Goal: Contribute content: Contribute content

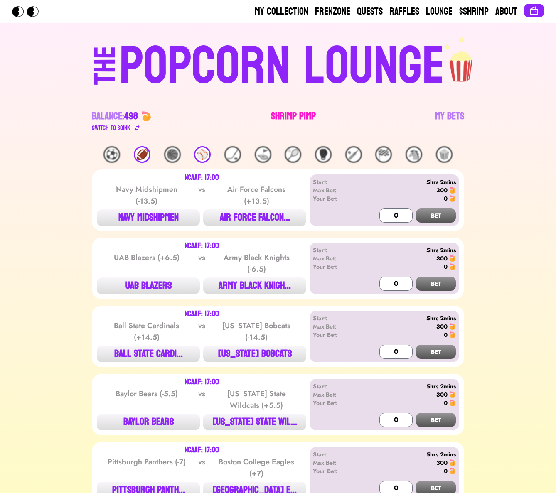
click at [280, 123] on link "Shrimp Pimp" at bounding box center [293, 121] width 45 height 23
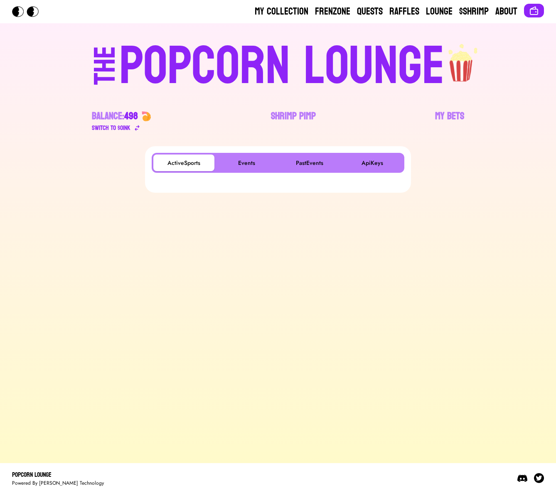
click at [219, 58] on div "POPCORN LOUNGE" at bounding box center [281, 66] width 325 height 53
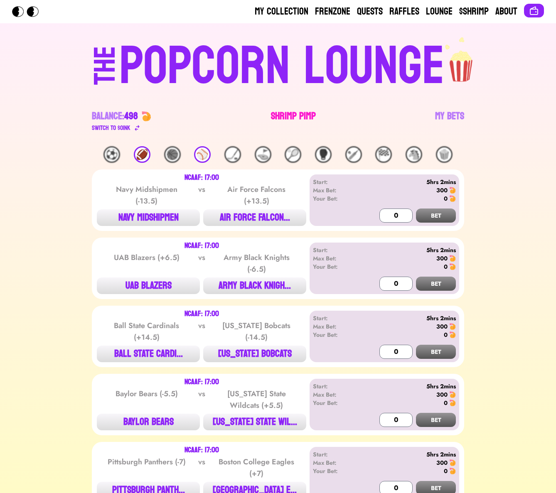
click at [293, 111] on link "Shrimp Pimp" at bounding box center [293, 121] width 45 height 23
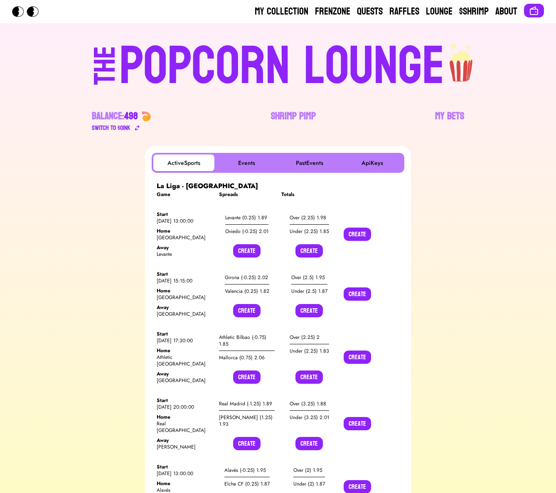
scroll to position [8575, 0]
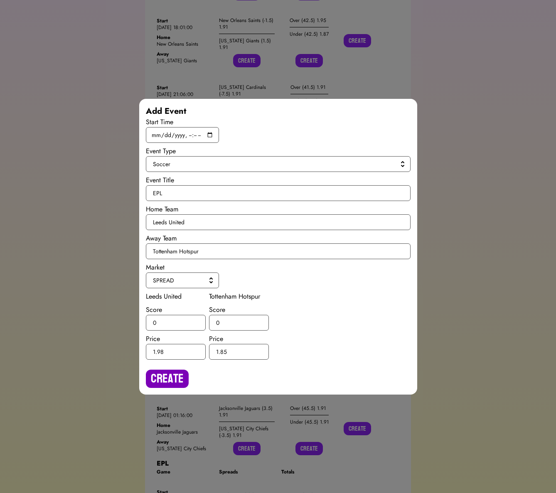
click at [173, 377] on button "Create" at bounding box center [167, 379] width 43 height 18
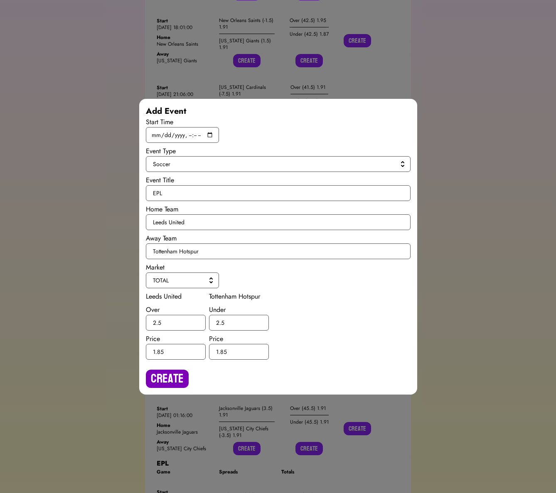
click at [177, 371] on button "Create" at bounding box center [167, 379] width 43 height 18
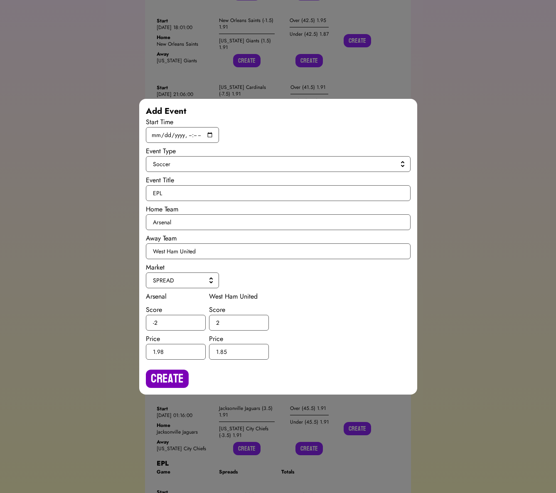
click at [167, 379] on button "Create" at bounding box center [167, 379] width 43 height 18
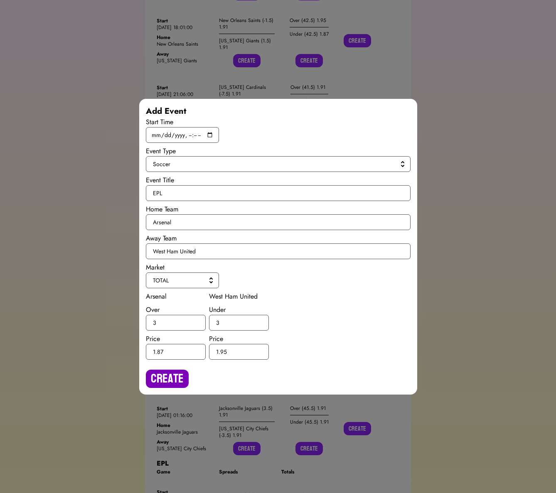
click at [162, 384] on button "Create" at bounding box center [167, 379] width 43 height 18
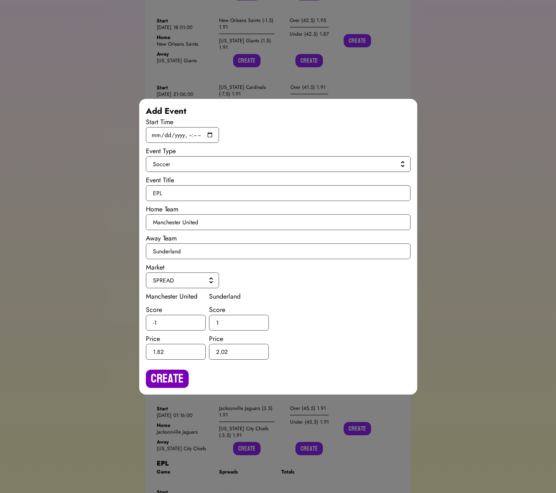
click at [167, 379] on button "Create" at bounding box center [167, 379] width 43 height 18
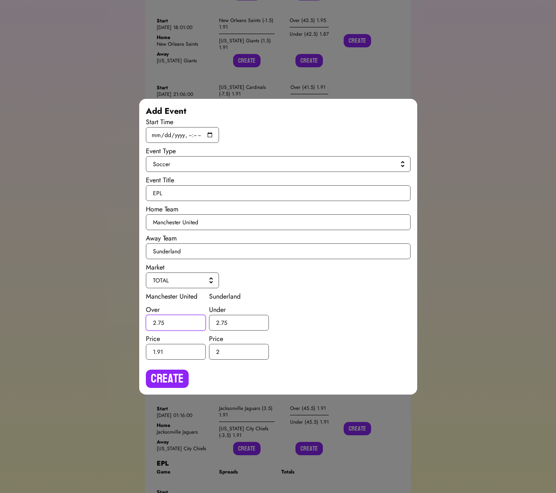
click at [162, 322] on input "2.75" at bounding box center [176, 323] width 60 height 16
type input "2.5"
click at [223, 322] on input "2.75" at bounding box center [239, 323] width 60 height 16
type input "2.5"
click at [176, 370] on button "Create" at bounding box center [167, 379] width 43 height 18
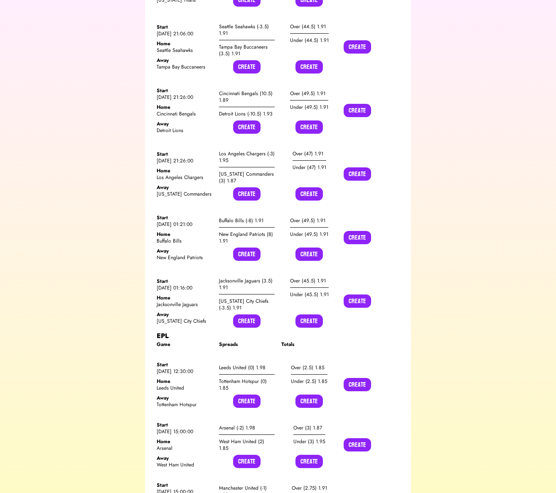
scroll to position [8726, 0]
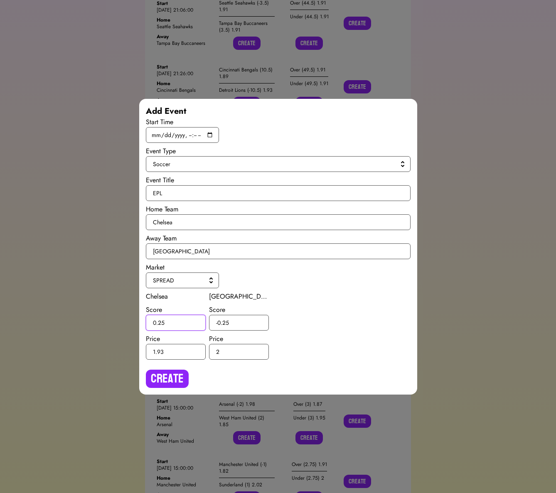
click at [161, 322] on input "0.25" at bounding box center [176, 323] width 60 height 16
type input "0.5"
click at [225, 321] on input "-0.25" at bounding box center [239, 323] width 60 height 16
type input "-0.5"
click at [164, 372] on button "Create" at bounding box center [167, 379] width 43 height 18
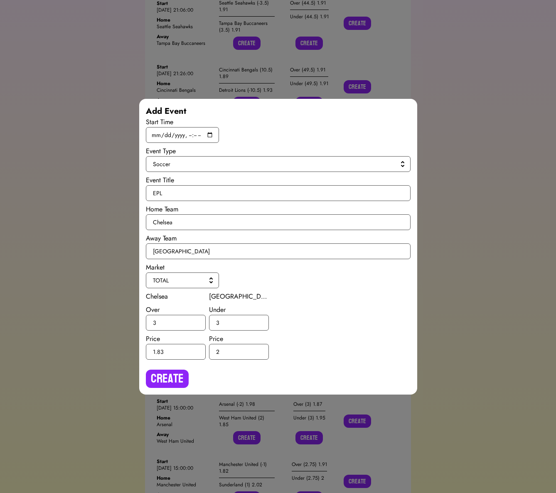
click at [188, 378] on div "Create" at bounding box center [278, 375] width 265 height 25
click at [167, 374] on button "Create" at bounding box center [167, 379] width 43 height 18
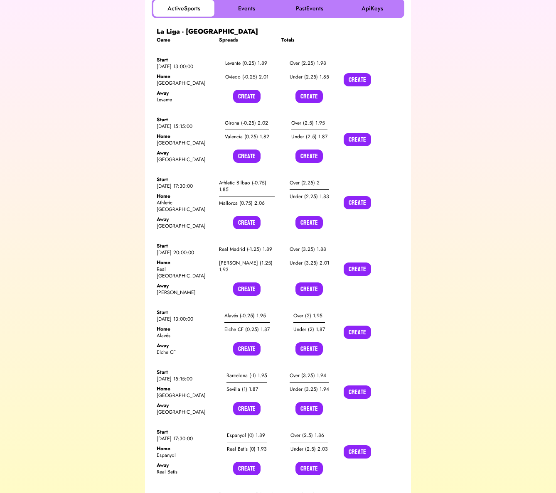
scroll to position [0, 0]
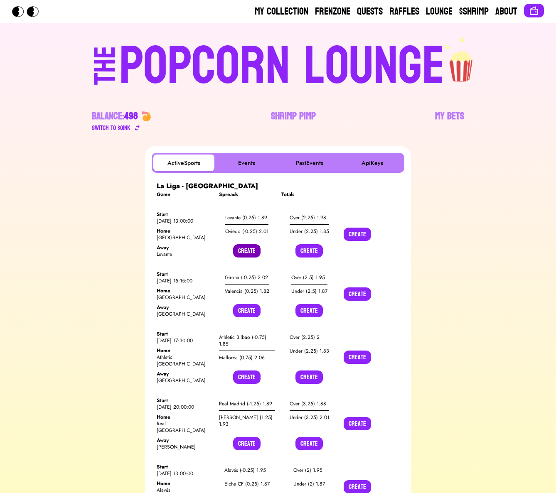
click at [244, 248] on button "Create" at bounding box center [246, 250] width 27 height 13
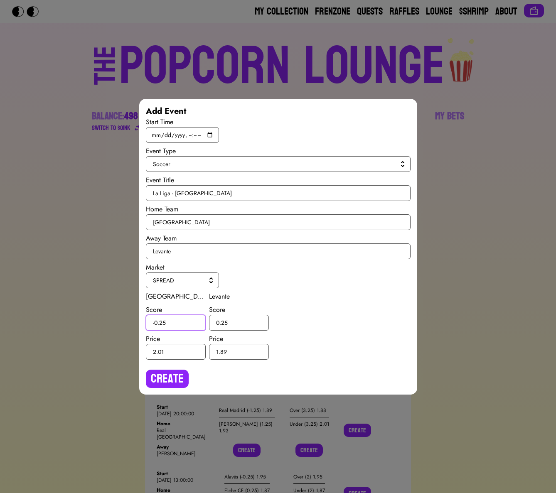
click at [162, 325] on input "-0.25" at bounding box center [176, 323] width 60 height 16
type input "-0.5"
click at [224, 322] on input "0.25" at bounding box center [239, 323] width 60 height 16
type input "0.5"
click at [173, 370] on button "Create" at bounding box center [167, 379] width 43 height 18
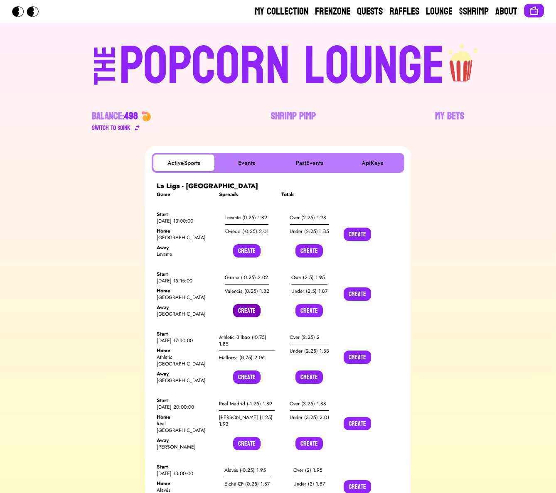
click at [247, 312] on button "Create" at bounding box center [246, 310] width 27 height 13
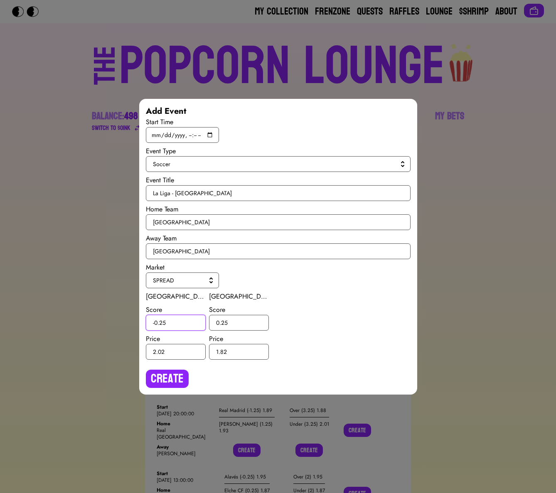
click at [163, 322] on input "-0.25" at bounding box center [176, 323] width 60 height 16
type input "-0.5"
click at [224, 322] on input "0.25" at bounding box center [239, 323] width 60 height 16
type input "0.5"
click at [170, 377] on button "Create" at bounding box center [167, 379] width 43 height 18
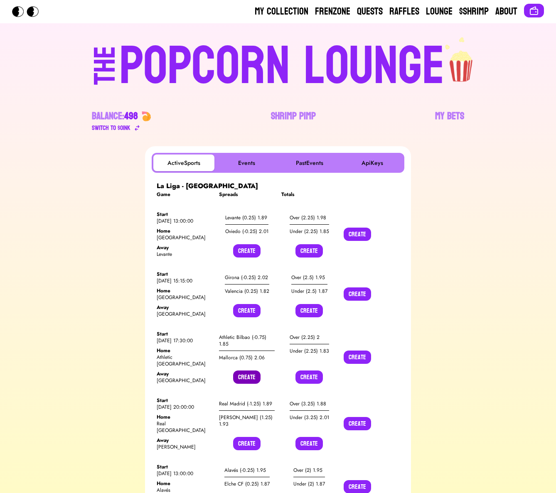
click at [242, 371] on button "Create" at bounding box center [246, 377] width 27 height 13
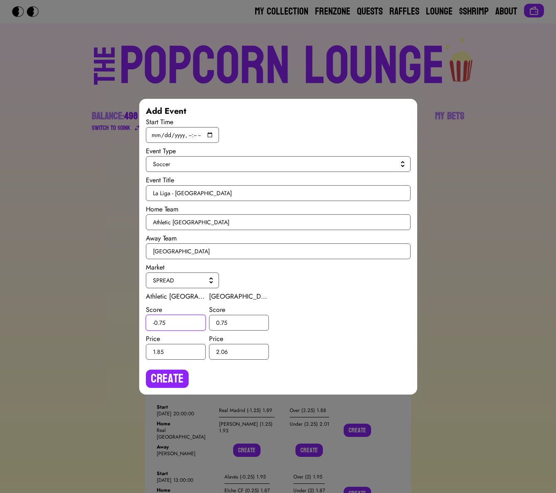
click at [163, 325] on input "-0.75" at bounding box center [176, 323] width 60 height 16
type input "-0.5"
click at [224, 321] on input "0.75" at bounding box center [239, 323] width 60 height 16
type input "0.5"
click at [177, 370] on button "Create" at bounding box center [167, 379] width 43 height 18
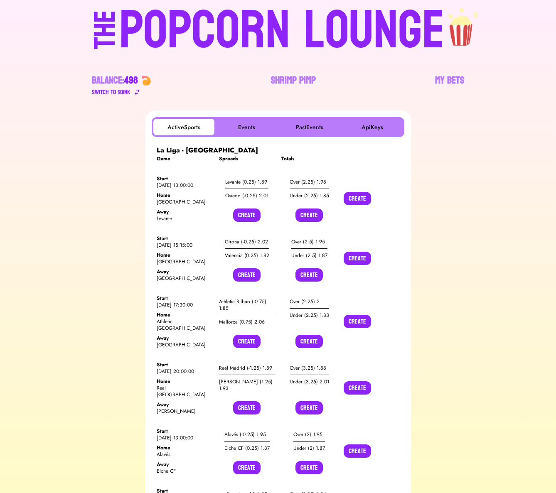
scroll to position [37, 0]
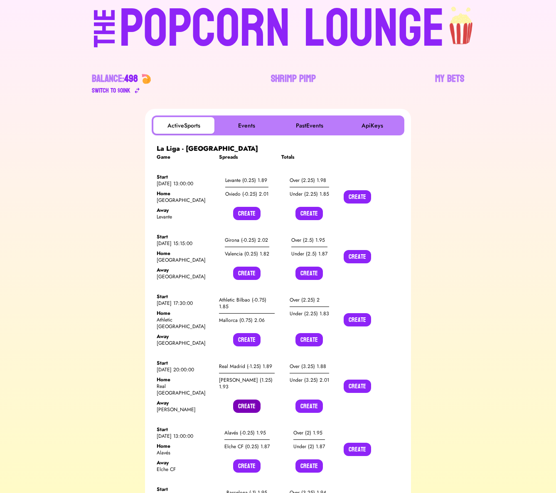
click at [246, 400] on button "Create" at bounding box center [246, 406] width 27 height 13
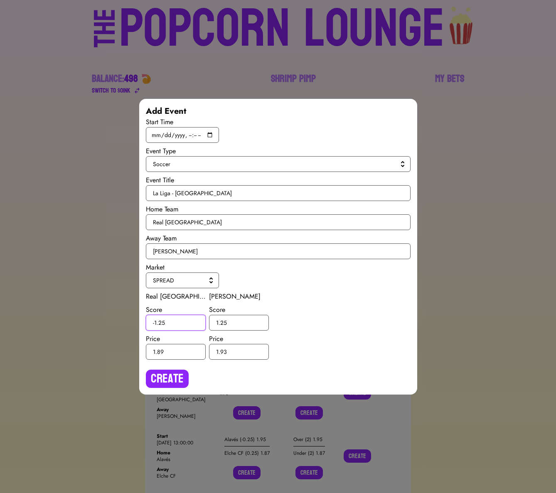
click at [162, 324] on input "-1.25" at bounding box center [176, 323] width 60 height 16
type input "-1.5"
click at [224, 321] on input "1.25" at bounding box center [239, 323] width 60 height 16
type input "1.5"
click at [163, 377] on button "Create" at bounding box center [167, 379] width 43 height 18
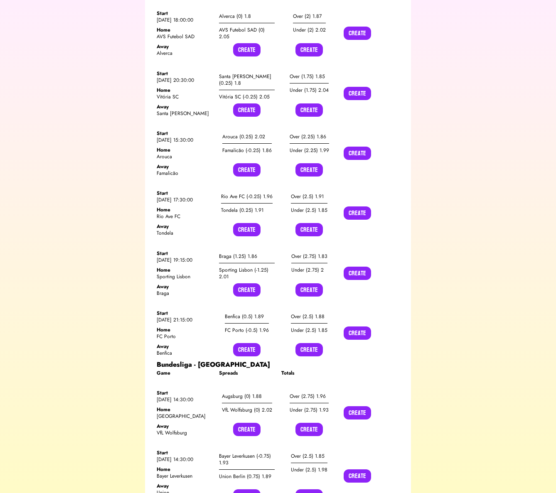
scroll to position [4988, 0]
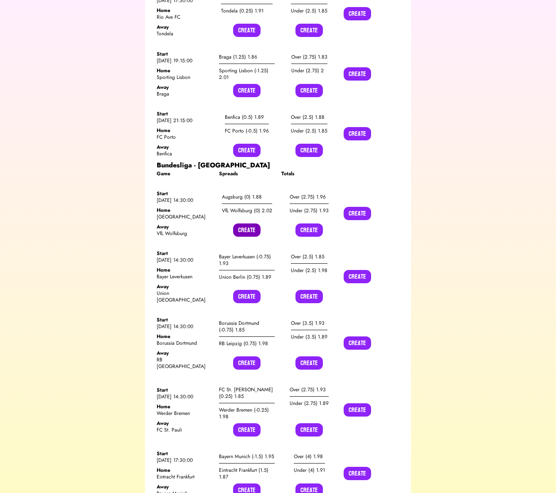
click at [248, 224] on button "Create" at bounding box center [246, 230] width 27 height 13
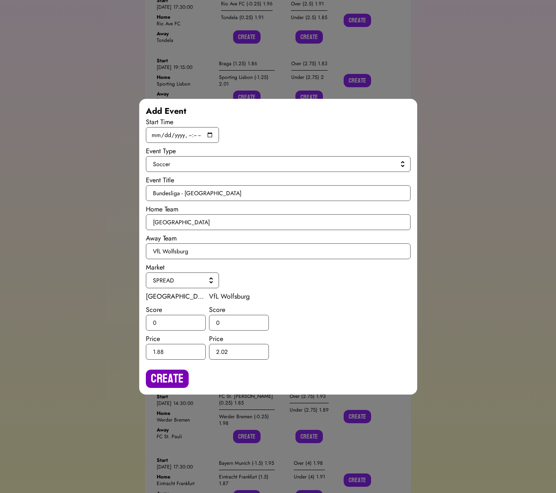
click at [175, 376] on button "Create" at bounding box center [167, 379] width 43 height 18
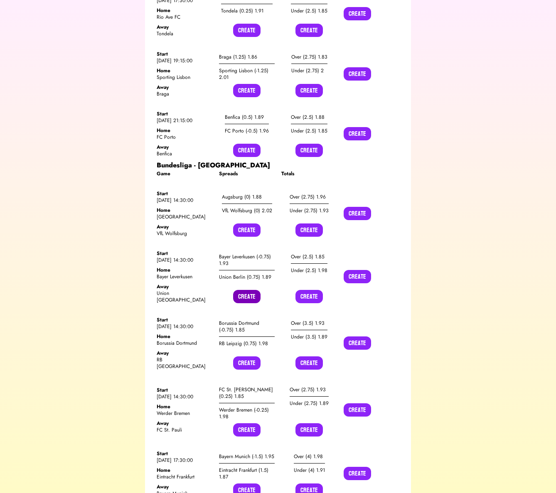
click at [241, 290] on button "Create" at bounding box center [246, 296] width 27 height 13
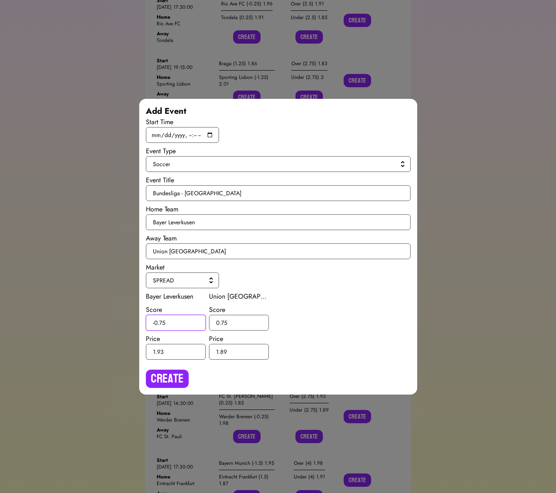
click at [162, 322] on input "-0.75" at bounding box center [176, 323] width 60 height 16
type input "-0.5"
click at [226, 322] on input "0.75" at bounding box center [239, 323] width 60 height 16
click at [223, 324] on input "0.75" at bounding box center [239, 323] width 60 height 16
type input "0.5"
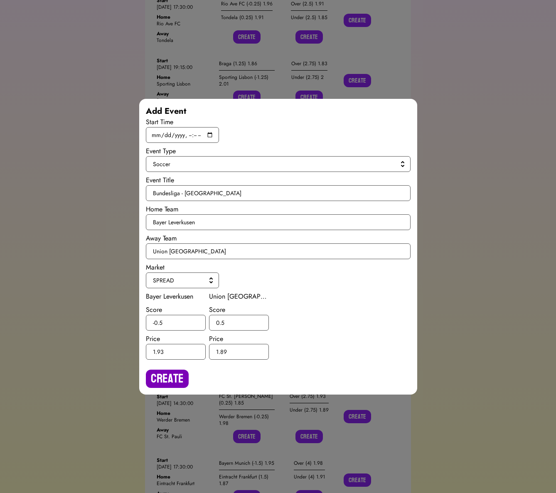
click at [184, 371] on button "Create" at bounding box center [167, 379] width 43 height 18
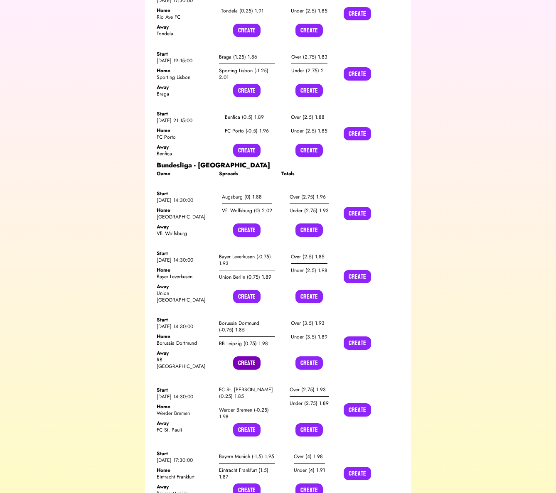
click at [251, 357] on button "Create" at bounding box center [246, 363] width 27 height 13
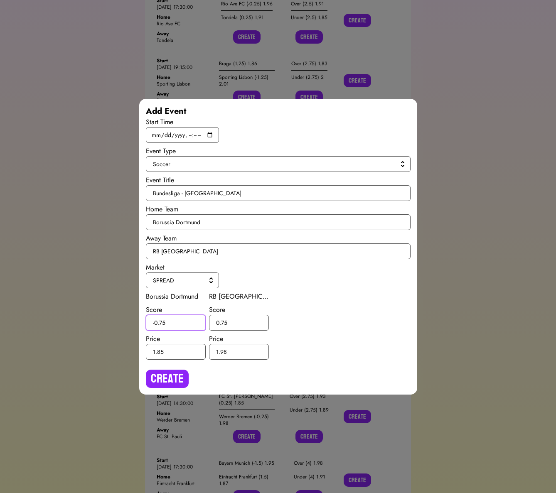
click at [161, 323] on input "-0.75" at bounding box center [176, 323] width 60 height 16
type input "-0.5"
click at [224, 322] on input "0.75" at bounding box center [239, 323] width 60 height 16
type input "0.5"
click at [161, 386] on button "Create" at bounding box center [167, 379] width 43 height 18
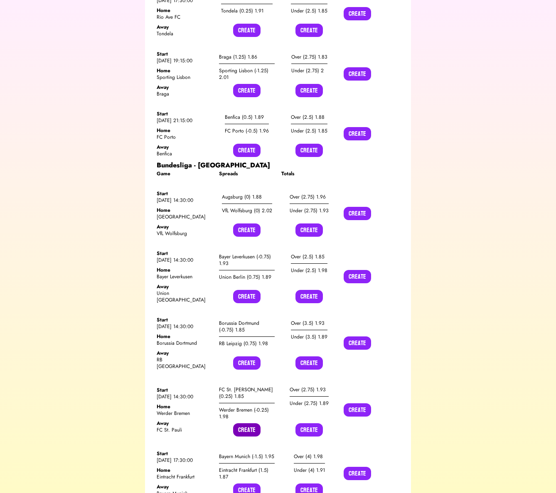
click at [242, 423] on button "Create" at bounding box center [246, 429] width 27 height 13
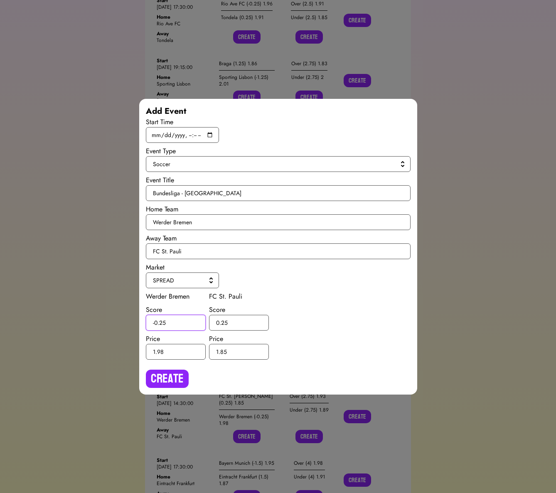
click at [162, 322] on input "-0.25" at bounding box center [176, 323] width 60 height 16
type input "-0.5"
click at [224, 322] on input "0.25" at bounding box center [239, 323] width 60 height 16
type input "0.5"
click at [167, 380] on button "Create" at bounding box center [167, 379] width 43 height 18
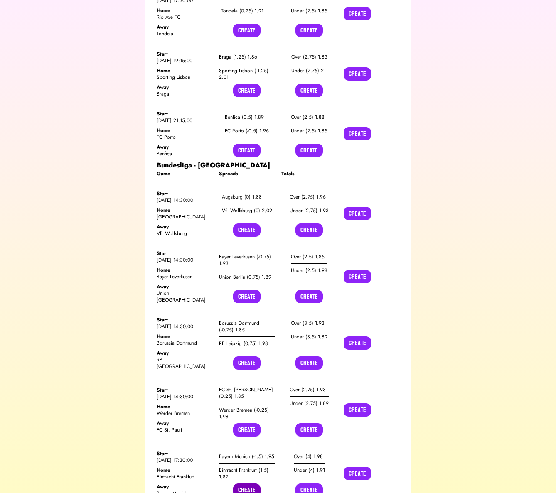
click at [243, 484] on button "Create" at bounding box center [246, 490] width 27 height 13
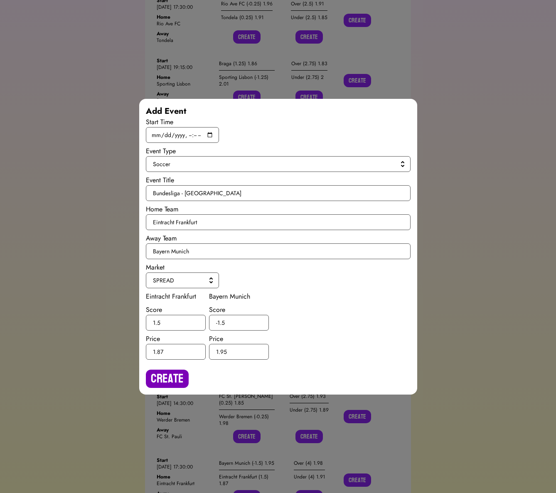
click at [182, 371] on button "Create" at bounding box center [167, 379] width 43 height 18
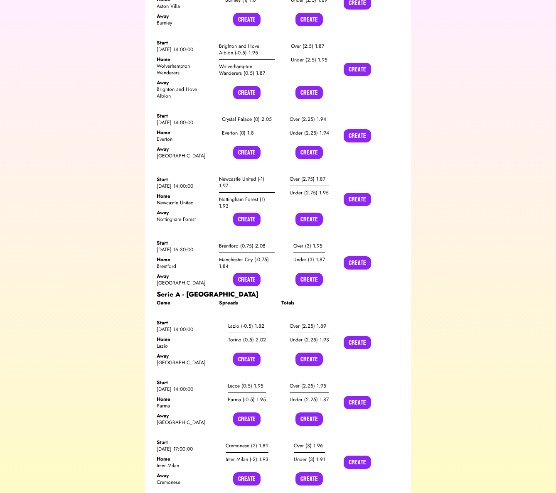
scroll to position [9355, 0]
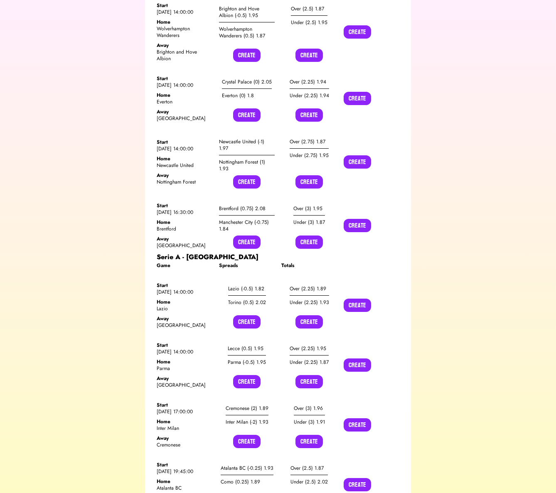
click at [247, 282] on div "Lazio (-0.5) 1.82 Torino (0.5) 2.02 Create" at bounding box center [247, 305] width 56 height 47
click at [247, 315] on button "Create" at bounding box center [246, 321] width 27 height 13
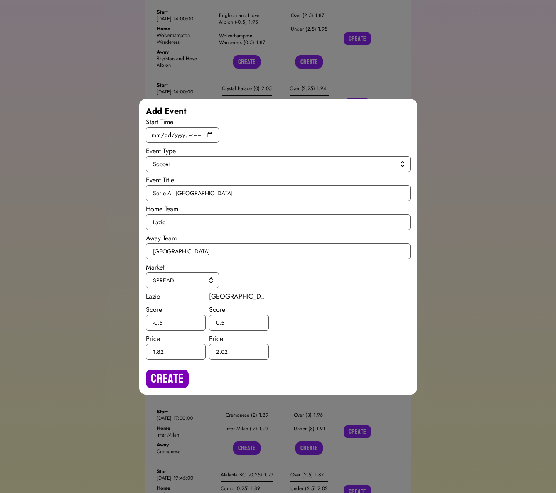
click at [177, 372] on button "Create" at bounding box center [167, 379] width 43 height 18
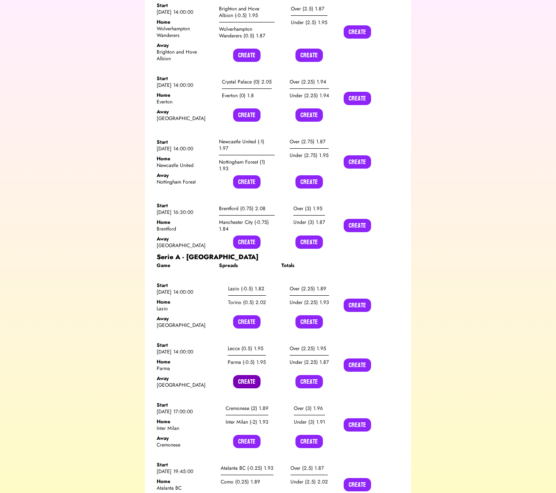
click at [240, 375] on button "Create" at bounding box center [246, 381] width 27 height 13
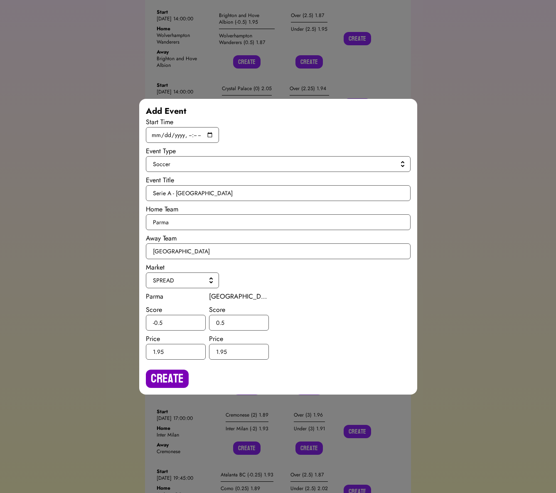
click at [167, 383] on button "Create" at bounding box center [167, 379] width 43 height 18
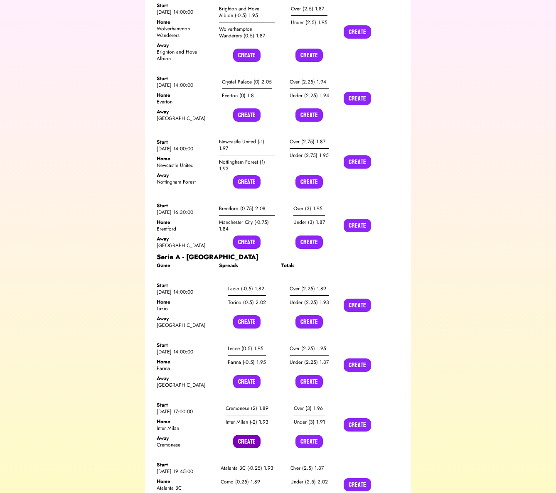
click at [247, 435] on button "Create" at bounding box center [246, 441] width 27 height 13
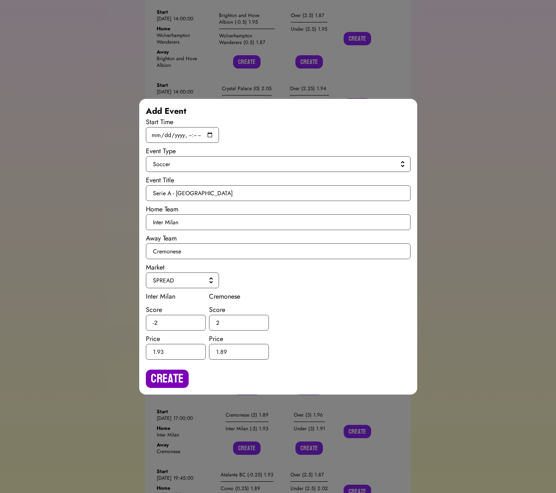
click at [174, 386] on button "Create" at bounding box center [167, 379] width 43 height 18
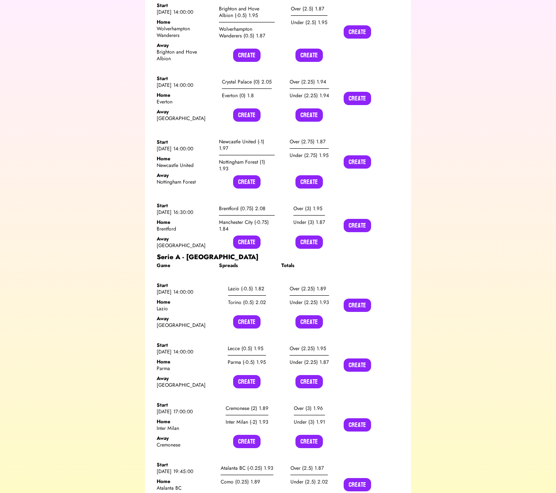
click at [246, 493] on button "Create" at bounding box center [246, 501] width 27 height 13
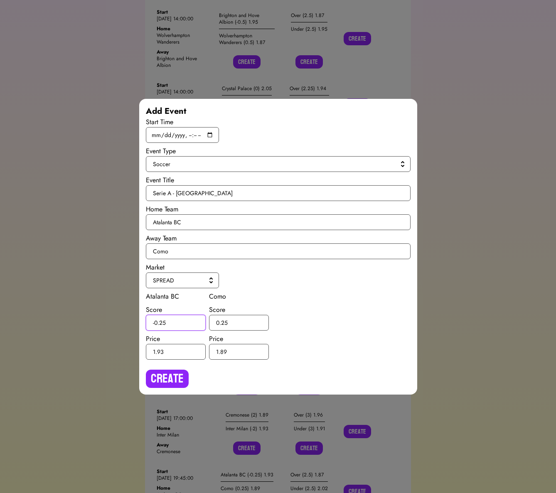
click at [163, 321] on input "-0.25" at bounding box center [176, 323] width 60 height 16
type input "-0.5"
click at [224, 321] on input "0.25" at bounding box center [239, 323] width 60 height 16
type input "0.5"
click at [182, 371] on button "Create" at bounding box center [167, 379] width 43 height 18
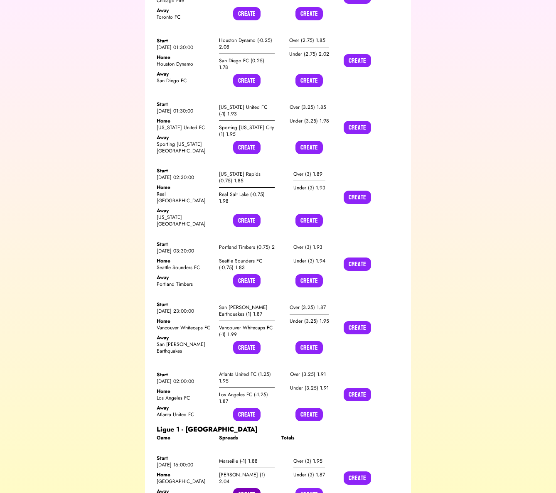
click at [250, 488] on button "Create" at bounding box center [246, 494] width 27 height 13
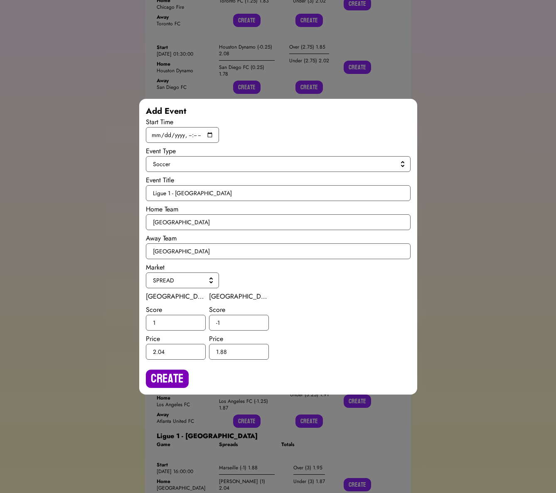
click at [162, 379] on button "Create" at bounding box center [167, 379] width 43 height 18
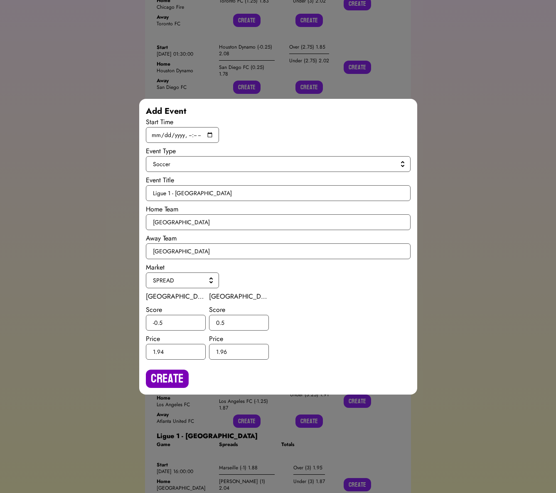
click at [173, 382] on button "Create" at bounding box center [167, 379] width 43 height 18
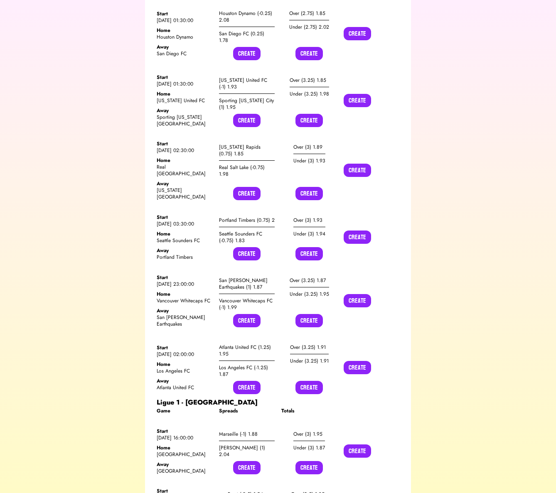
scroll to position [7273, 0]
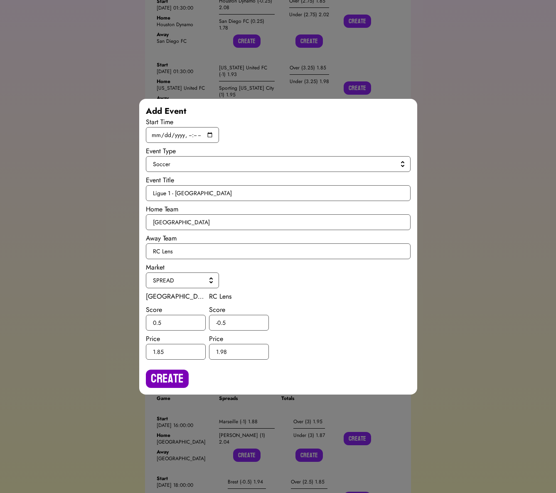
click at [177, 376] on button "Create" at bounding box center [167, 379] width 43 height 18
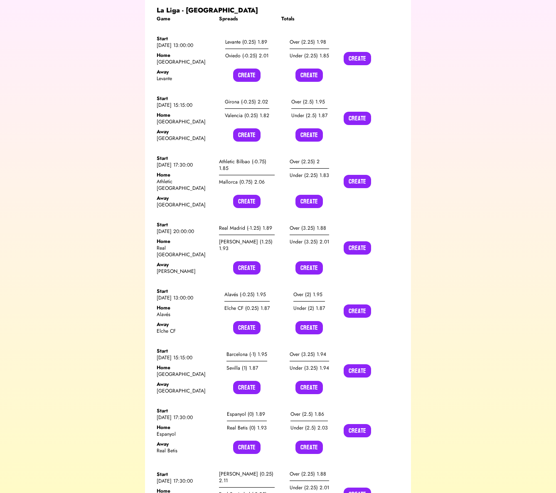
scroll to position [0, 0]
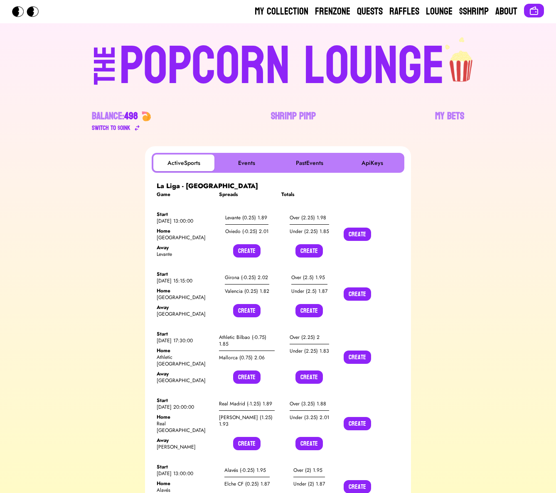
click at [130, 45] on div "POPCORN LOUNGE" at bounding box center [281, 66] width 325 height 53
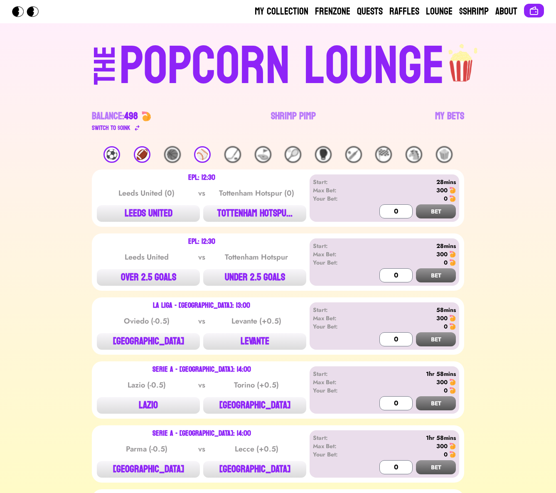
click at [117, 154] on div "⚽️" at bounding box center [111, 154] width 17 height 17
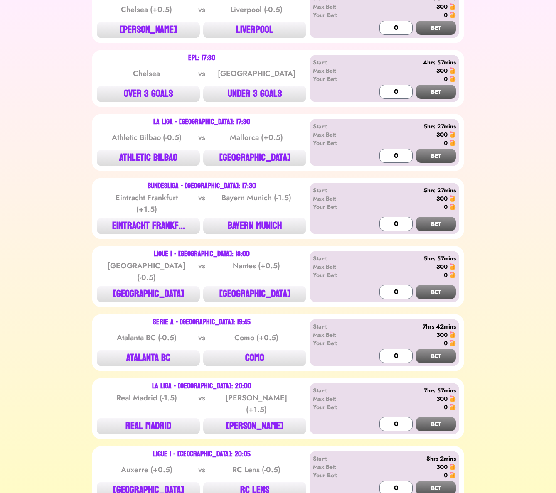
scroll to position [1250, 0]
